Goal: Task Accomplishment & Management: Manage account settings

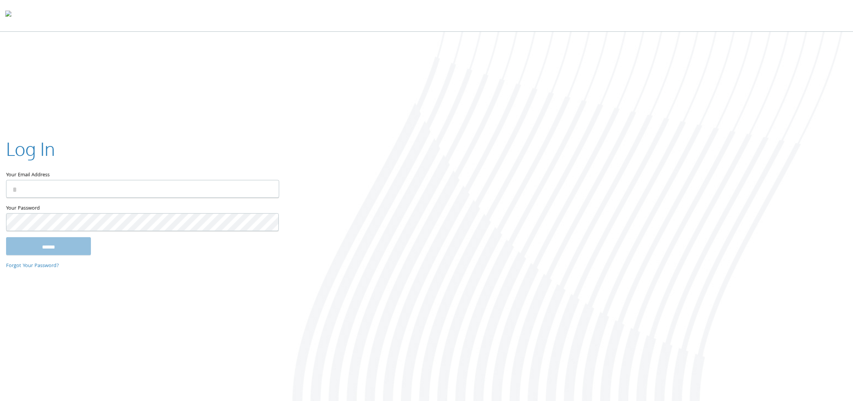
click at [479, 222] on div at bounding box center [568, 217] width 568 height 371
click at [152, 192] on input "Your Email Address" at bounding box center [142, 189] width 273 height 18
click at [59, 189] on input "Your Email Address" at bounding box center [142, 189] width 273 height 18
click at [269, 189] on keeper-lock "Open Keeper Popup" at bounding box center [268, 188] width 9 height 9
